Goal: Task Accomplishment & Management: Manage account settings

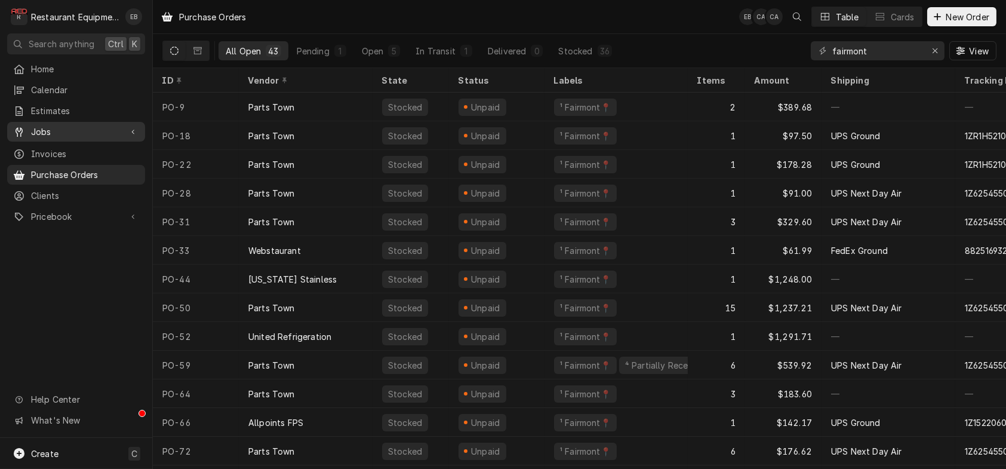
click at [81, 133] on span "Jobs" at bounding box center [76, 131] width 90 height 13
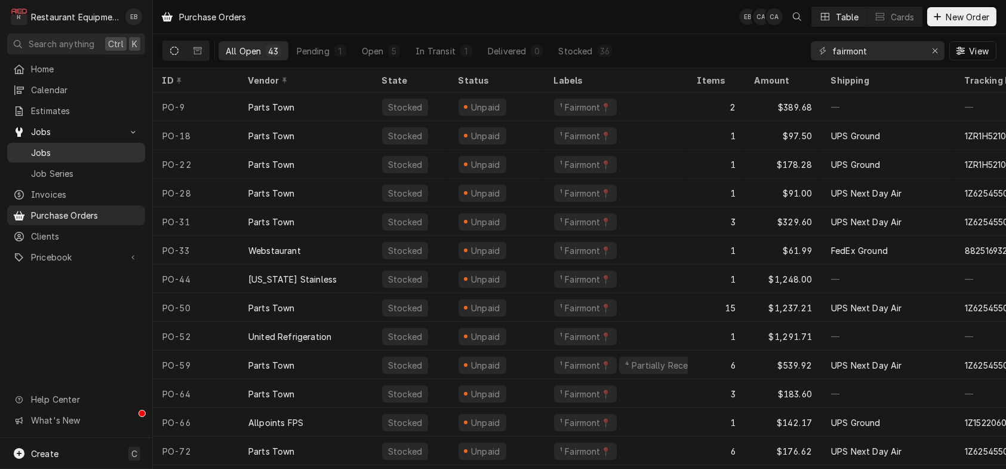
click at [75, 156] on span "Jobs" at bounding box center [85, 152] width 108 height 13
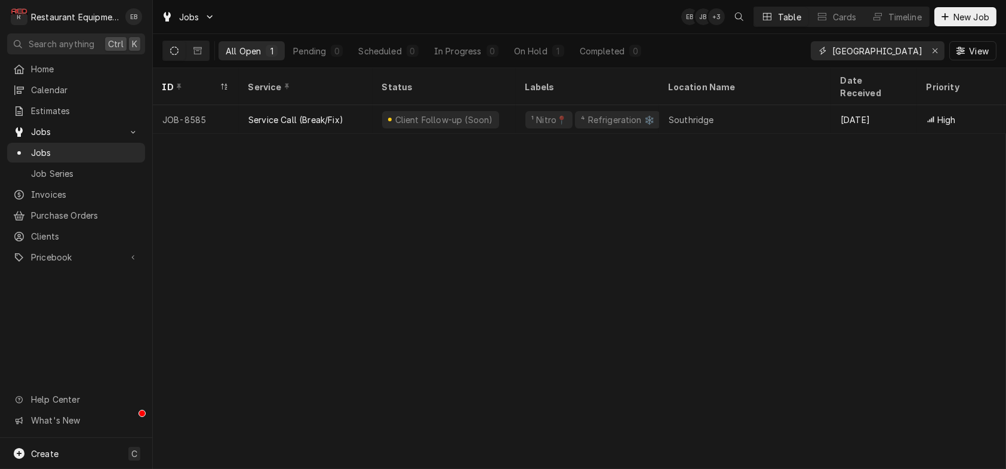
drag, startPoint x: 916, startPoint y: 56, endPoint x: 904, endPoint y: 56, distance: 12.5
click at [902, 56] on div "nitro texas roadhouse" at bounding box center [878, 50] width 134 height 19
click at [932, 53] on icon "Erase input" at bounding box center [935, 51] width 7 height 8
click at [904, 53] on input "Dynamic Content Wrapper" at bounding box center [888, 50] width 112 height 19
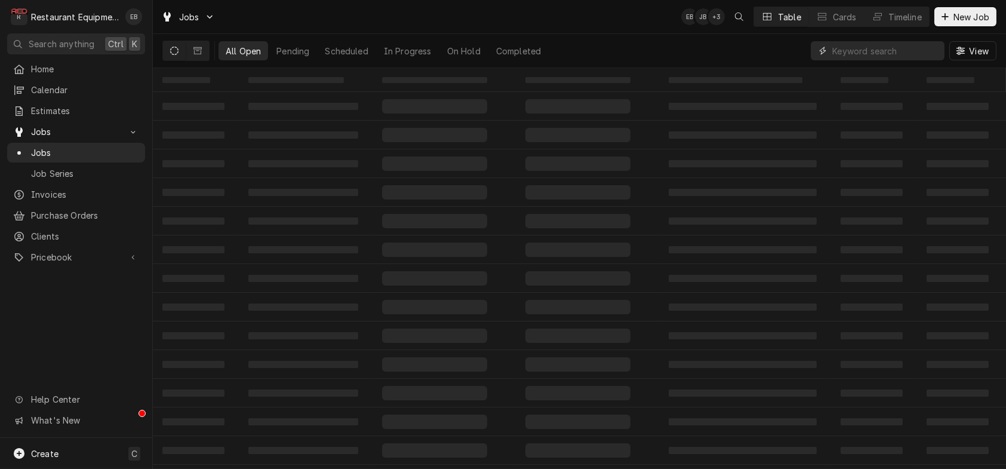
drag, startPoint x: 904, startPoint y: 47, endPoint x: 904, endPoint y: 41, distance: 6.6
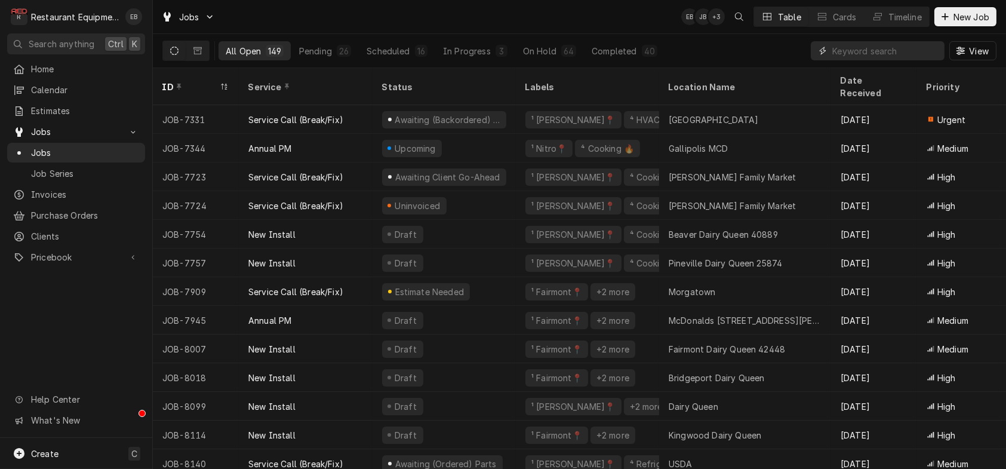
drag, startPoint x: 904, startPoint y: 41, endPoint x: 912, endPoint y: 47, distance: 9.8
click at [912, 47] on input "Dynamic Content Wrapper" at bounding box center [885, 50] width 106 height 19
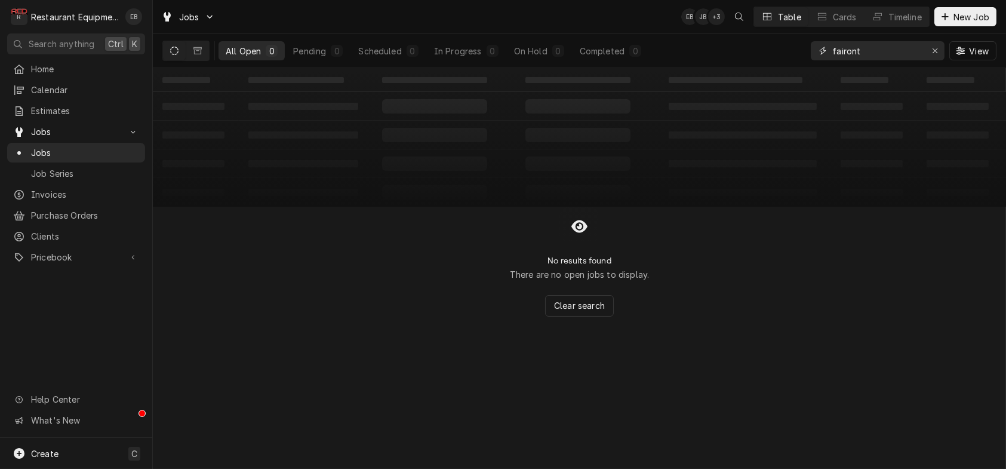
click at [837, 56] on input "fairont" at bounding box center [877, 50] width 90 height 19
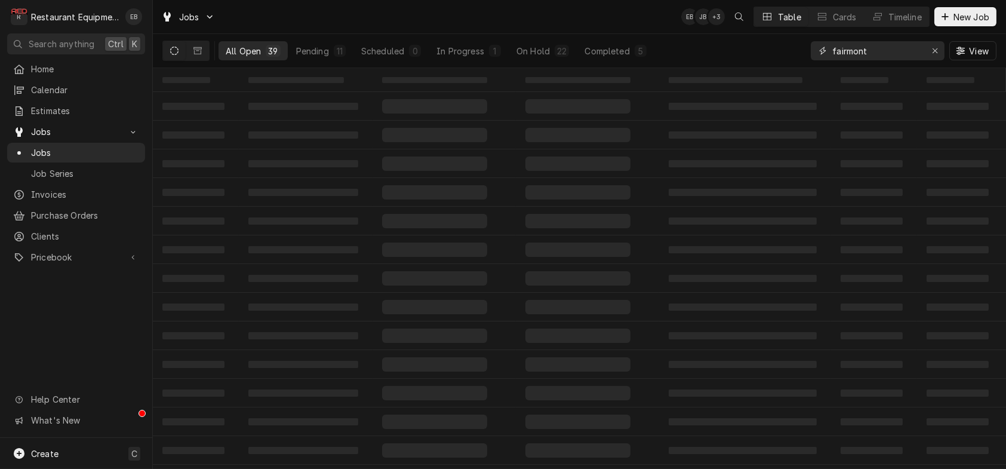
type input "fairmont"
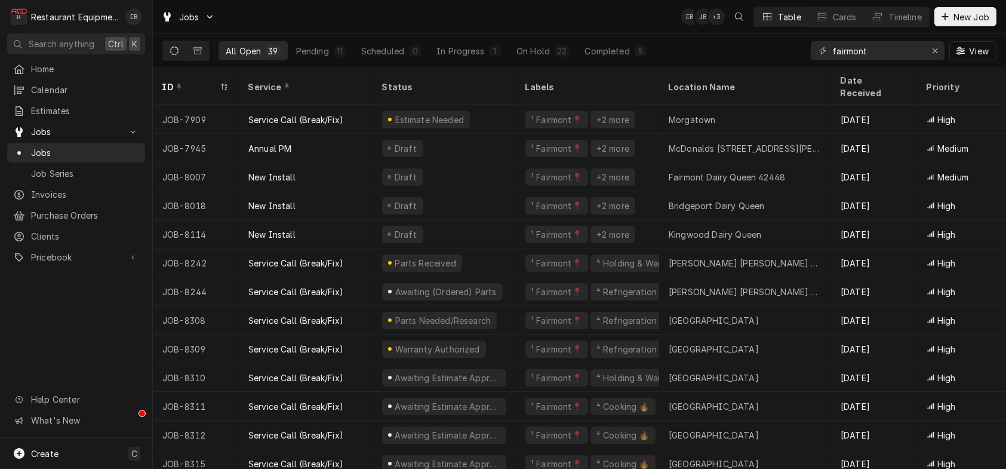
click at [891, 79] on div "Date Received" at bounding box center [873, 86] width 64 height 25
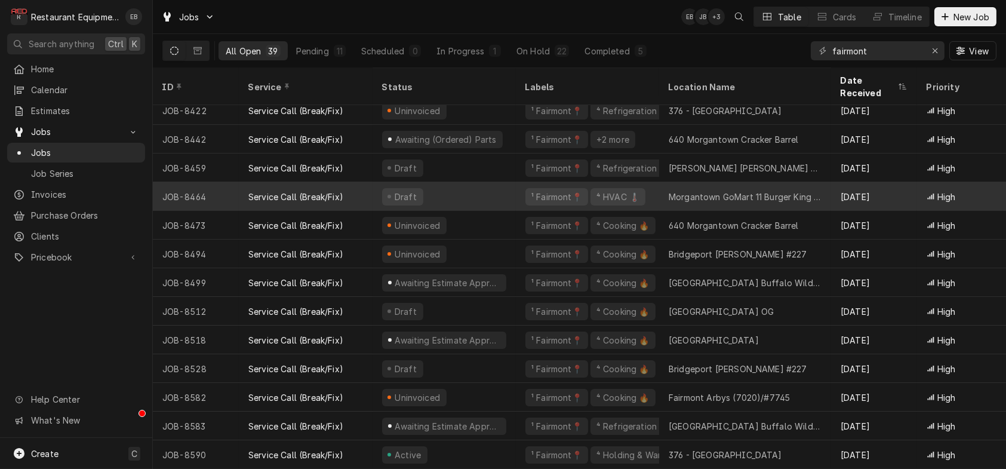
scroll to position [763, 0]
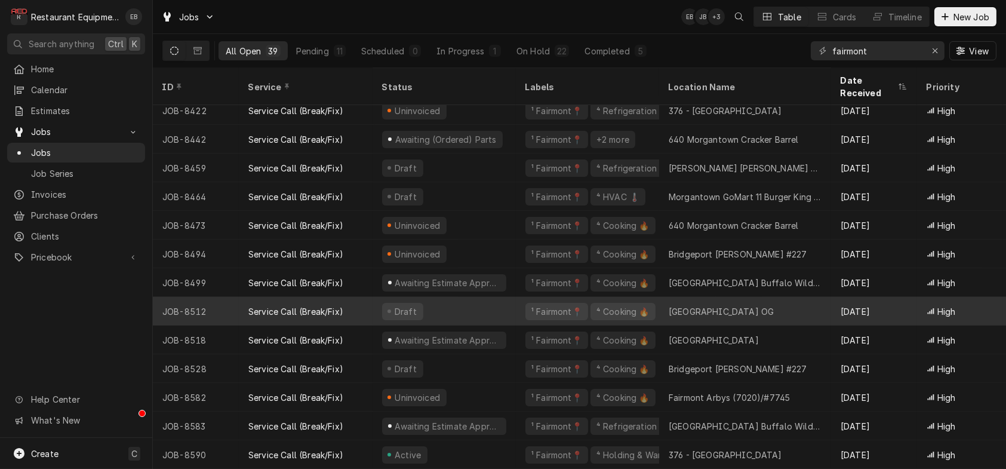
click at [491, 297] on div "Draft" at bounding box center [444, 311] width 143 height 29
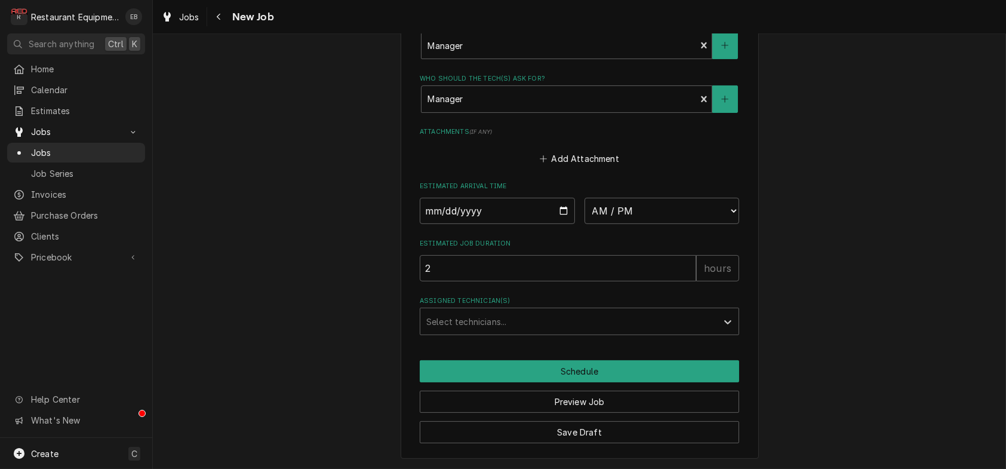
scroll to position [1059, 0]
click at [561, 198] on input "Date" at bounding box center [497, 211] width 155 height 26
type textarea "x"
type input "[DATE]"
type textarea "x"
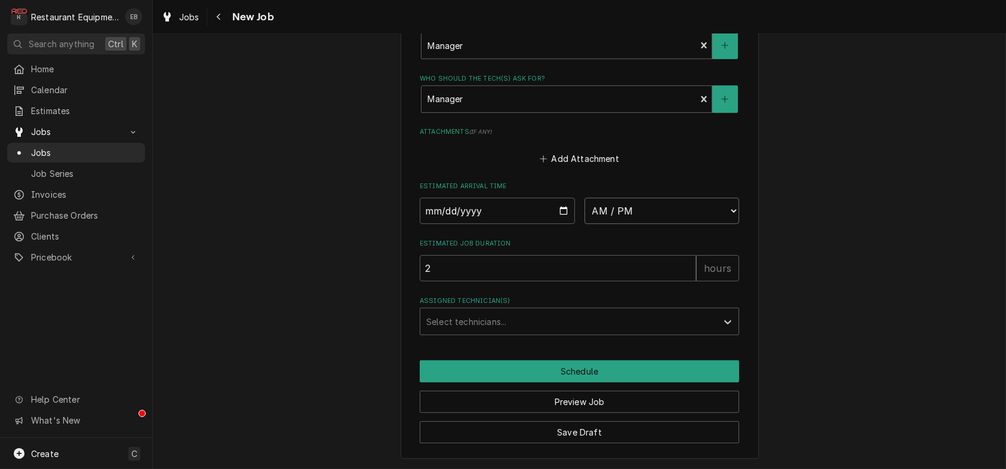
click at [674, 198] on select "AM / PM 6:00 AM 6:15 AM 6:30 AM 6:45 AM 7:00 AM 7:15 AM 7:30 AM 7:45 AM 8:00 AM…" at bounding box center [661, 211] width 155 height 26
select select "09:00:00"
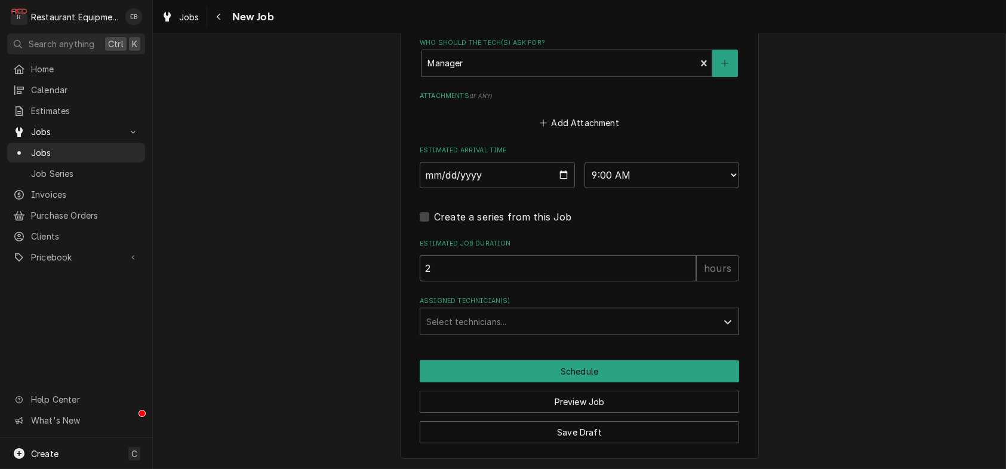
click at [561, 332] on div "Assigned Technician(s)" at bounding box center [568, 320] width 285 height 21
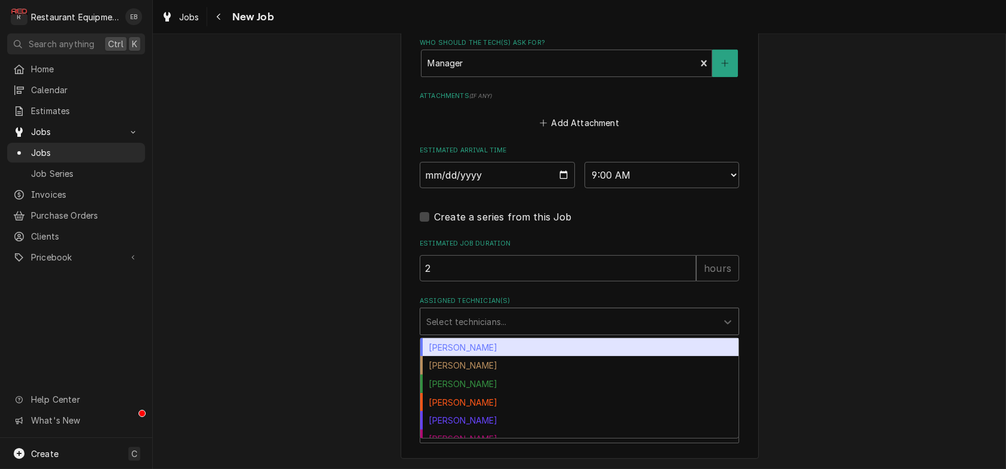
click at [432, 356] on div "[PERSON_NAME]" at bounding box center [579, 347] width 318 height 19
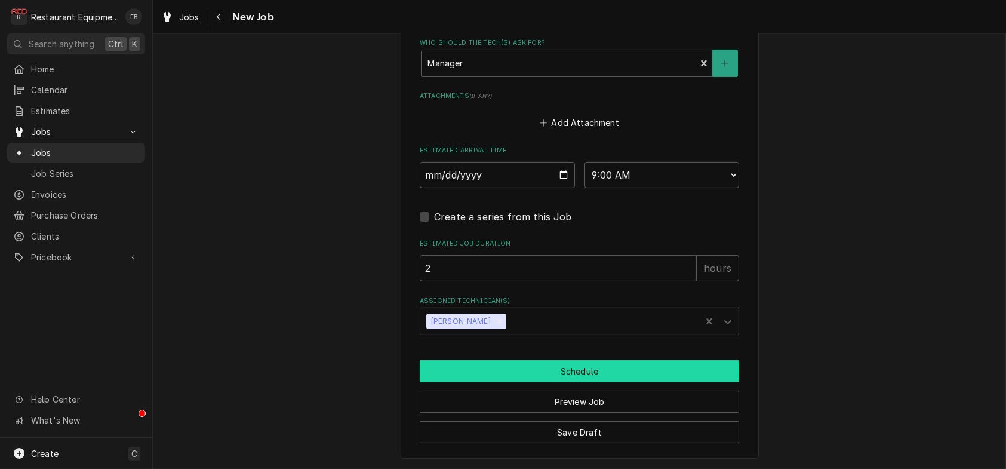
click at [480, 382] on button "Schedule" at bounding box center [579, 371] width 319 height 22
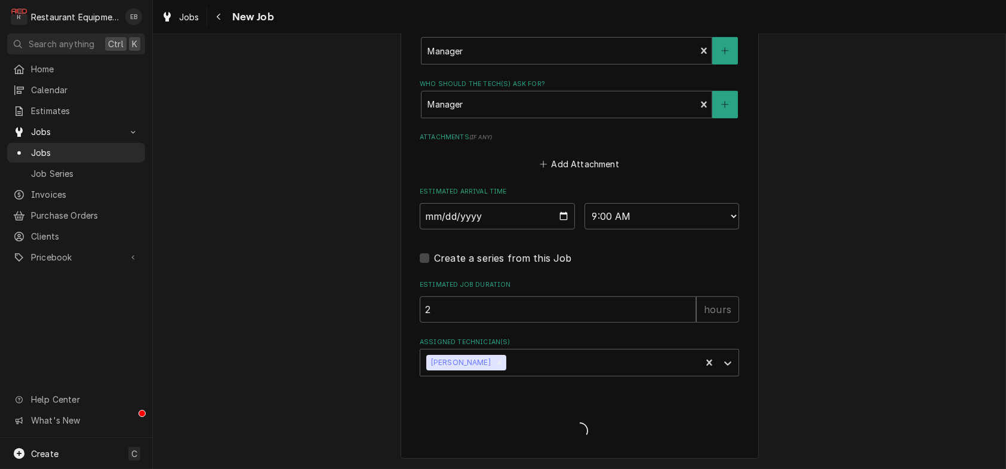
scroll to position [1054, 0]
type textarea "x"
